Goal: Information Seeking & Learning: Learn about a topic

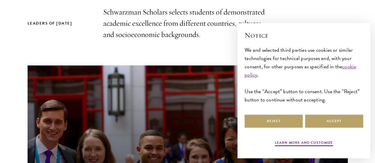
scroll to position [206, 0]
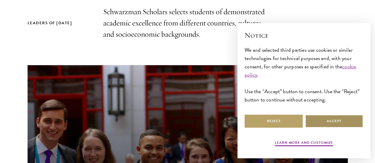
click at [312, 118] on button "Accept" at bounding box center [334, 121] width 58 height 13
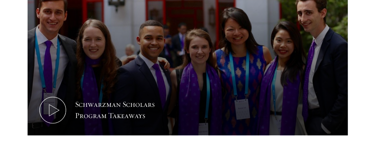
scroll to position [316, 0]
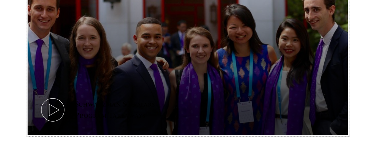
click at [200, 76] on button "Schwarzman Scholars Program Takeaways" at bounding box center [188, 45] width 320 height 180
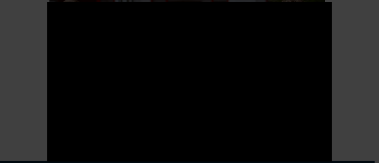
click at [353, 90] on div at bounding box center [189, 81] width 379 height 163
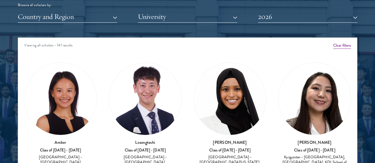
scroll to position [4, 0]
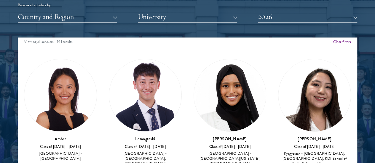
click at [188, 140] on div "[PERSON_NAME] Class of [DATE] - [DATE] [GEOGRAPHIC_DATA] - [GEOGRAPHIC_DATA][US…" at bounding box center [230, 116] width 85 height 127
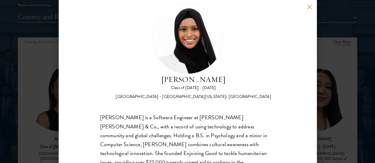
scroll to position [44, 0]
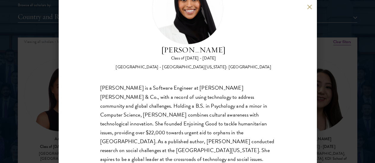
click at [310, 7] on button at bounding box center [309, 6] width 5 height 5
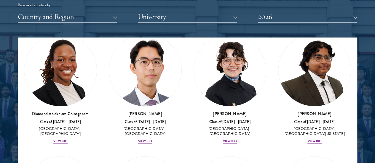
scroll to position [156, 0]
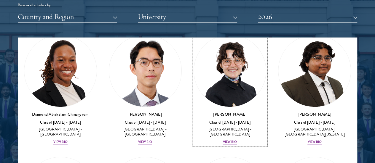
click at [223, 140] on div "View Bio" at bounding box center [230, 142] width 14 height 5
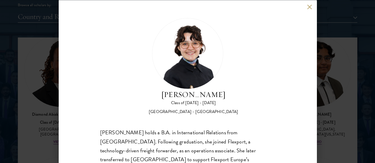
click at [310, 6] on button at bounding box center [309, 6] width 5 height 5
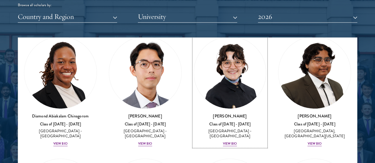
scroll to position [153, 0]
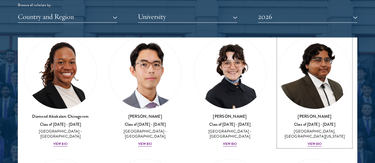
click at [307, 142] on div "View Bio" at bounding box center [314, 144] width 14 height 5
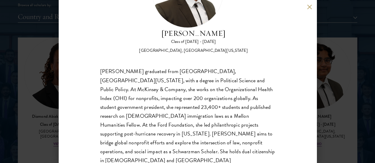
scroll to position [33, 0]
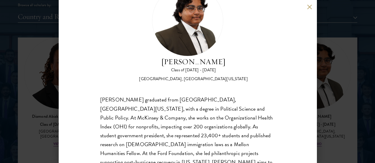
click at [306, 8] on div "[PERSON_NAME] Class of [DATE] - [DATE] [GEOGRAPHIC_DATA] - [GEOGRAPHIC_DATA], […" at bounding box center [188, 81] width 258 height 163
click at [309, 7] on button at bounding box center [309, 6] width 5 height 5
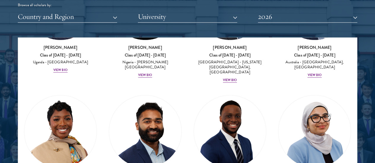
scroll to position [345, 0]
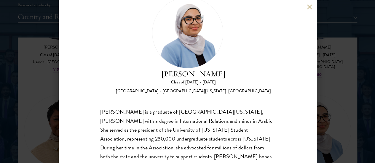
scroll to position [35, 0]
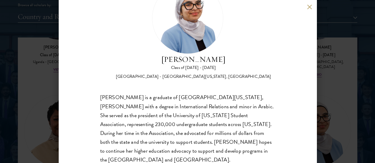
click at [364, 87] on div "[PERSON_NAME] Class of [DATE] - [DATE] [GEOGRAPHIC_DATA] - [GEOGRAPHIC_DATA][US…" at bounding box center [187, 81] width 375 height 163
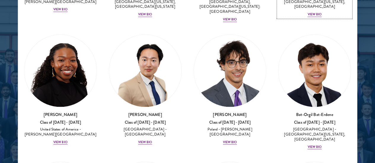
scroll to position [525, 0]
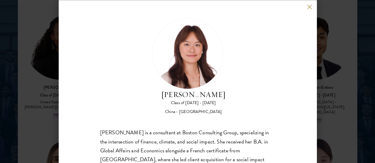
click at [310, 4] on button at bounding box center [309, 6] width 5 height 5
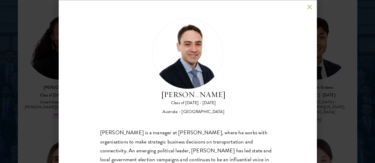
scroll to position [55, 0]
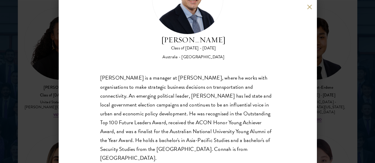
click at [328, 78] on div "[PERSON_NAME] Class of [DATE] - [DATE] [GEOGRAPHIC_DATA] - [GEOGRAPHIC_DATA] [P…" at bounding box center [187, 81] width 375 height 163
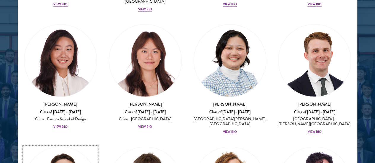
scroll to position [758, 0]
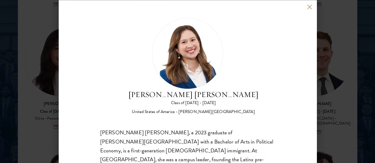
scroll to position [74, 0]
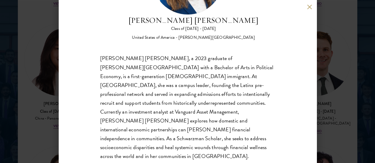
click at [306, 10] on div "[PERSON_NAME] [PERSON_NAME] Class of [DATE] - [DATE] [GEOGRAPHIC_DATA] - [PERSO…" at bounding box center [188, 81] width 258 height 163
click at [307, 7] on button at bounding box center [309, 6] width 5 height 5
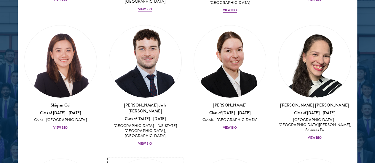
scroll to position [1008, 0]
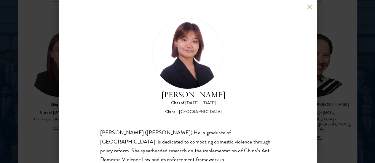
scroll to position [64, 0]
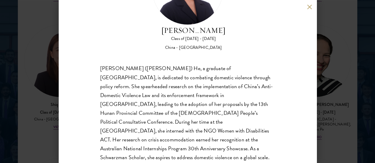
click at [307, 8] on button at bounding box center [309, 6] width 5 height 5
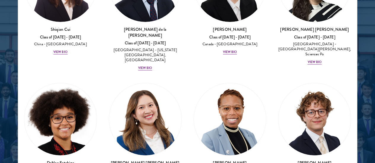
scroll to position [1084, 0]
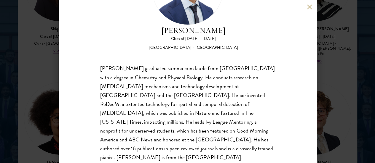
scroll to position [25, 0]
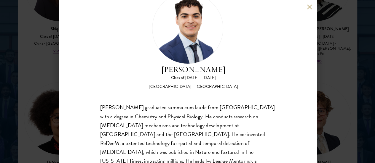
click at [309, 4] on div "[PERSON_NAME] Class of [DATE] - [DATE] [GEOGRAPHIC_DATA] - [GEOGRAPHIC_DATA] [P…" at bounding box center [188, 81] width 258 height 163
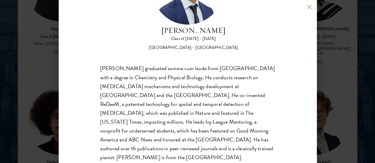
click at [309, 4] on div "[PERSON_NAME] Class of [DATE] - [DATE] [GEOGRAPHIC_DATA] - [GEOGRAPHIC_DATA] [P…" at bounding box center [188, 81] width 258 height 163
click at [308, 5] on button at bounding box center [309, 6] width 5 height 5
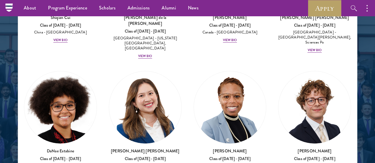
scroll to position [1110, 0]
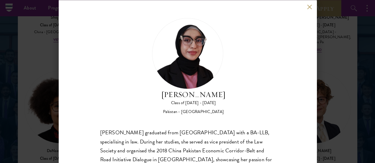
click at [309, 4] on button at bounding box center [309, 6] width 5 height 5
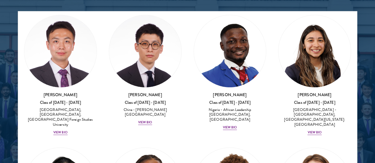
scroll to position [2503, 0]
